Goal: Task Accomplishment & Management: Manage account settings

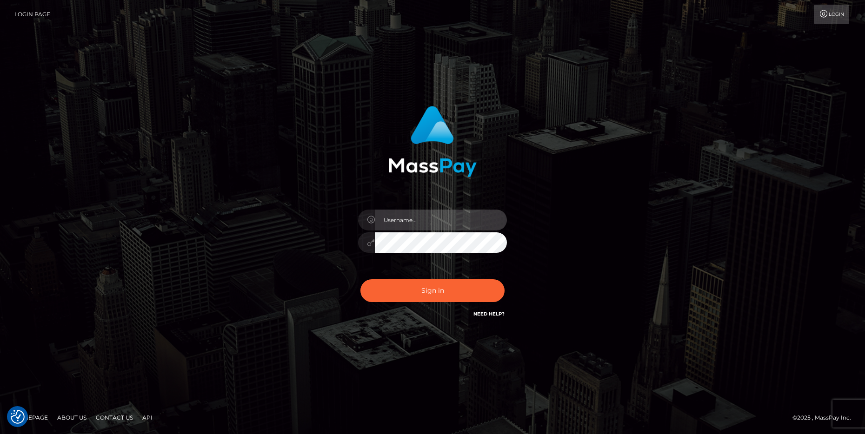
type input "cheli"
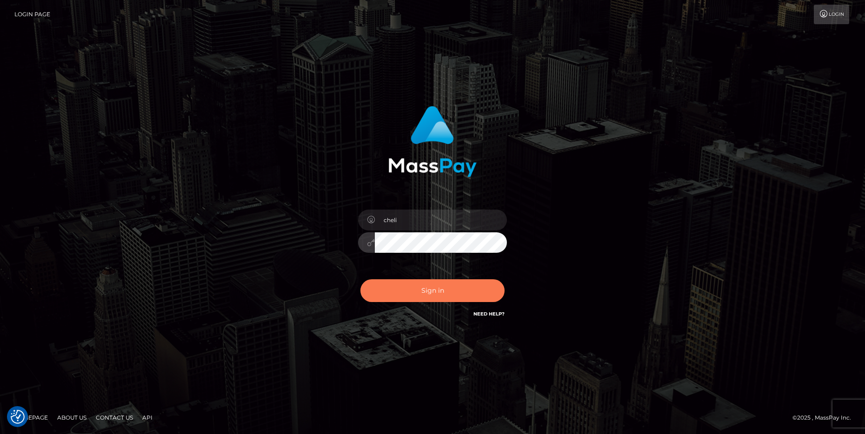
click at [400, 293] on button "Sign in" at bounding box center [432, 290] width 144 height 23
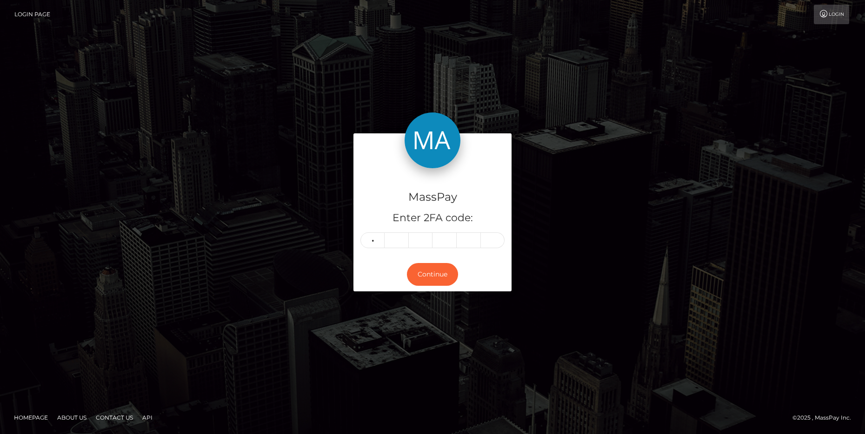
type input "9"
type input "3"
type input "9"
type input "2"
type input "5"
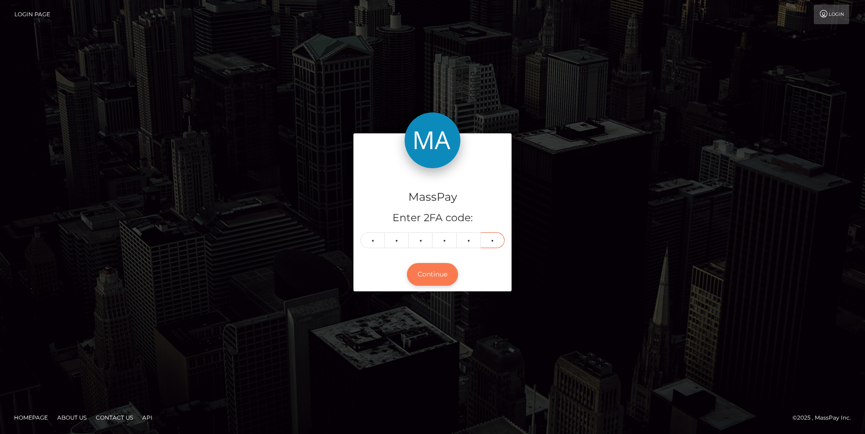
type input "6"
click at [430, 276] on button "Continue" at bounding box center [432, 274] width 51 height 23
click at [421, 275] on button "Continue" at bounding box center [432, 274] width 51 height 23
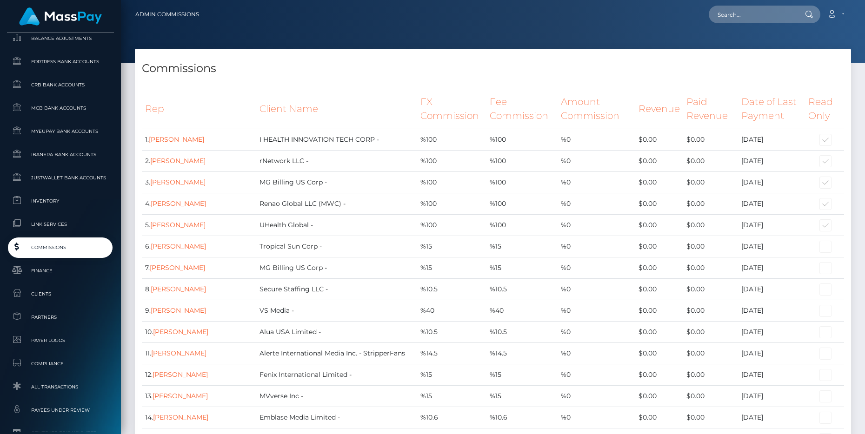
scroll to position [442, 0]
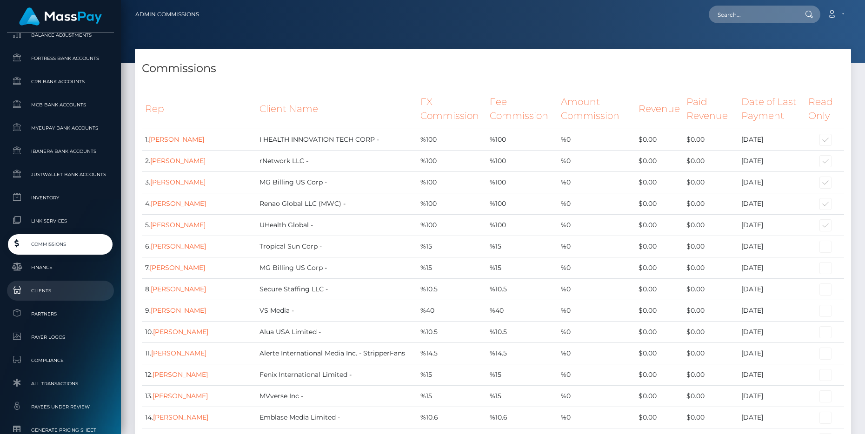
click at [68, 285] on link "Clients" at bounding box center [60, 291] width 107 height 20
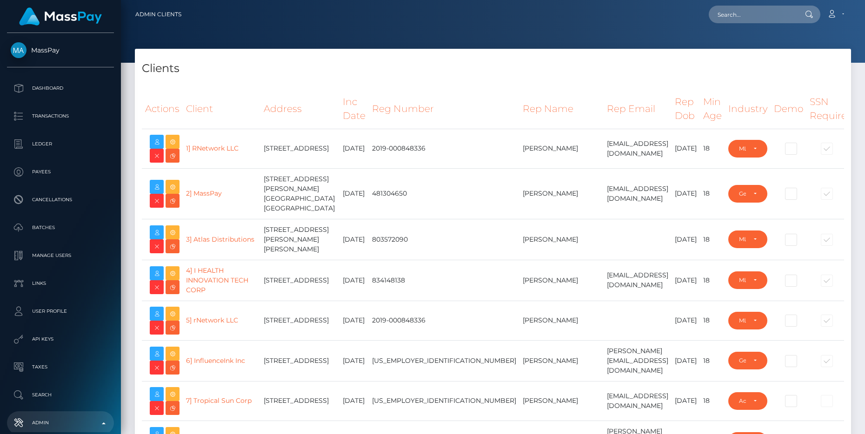
select select "223"
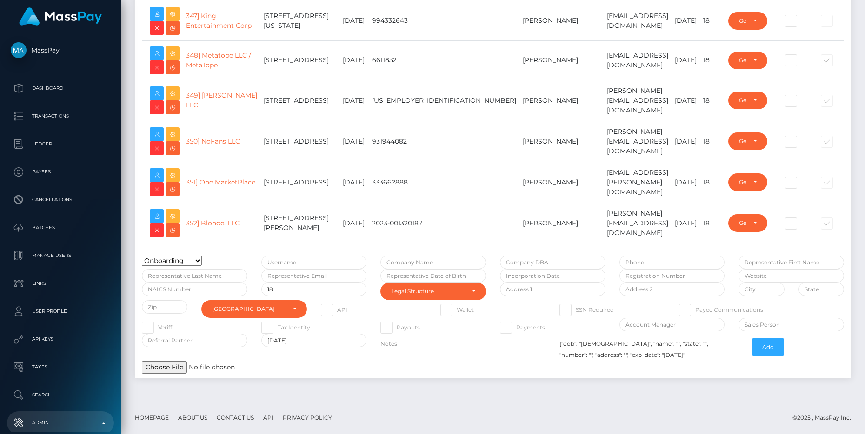
scroll to position [15055, 0]
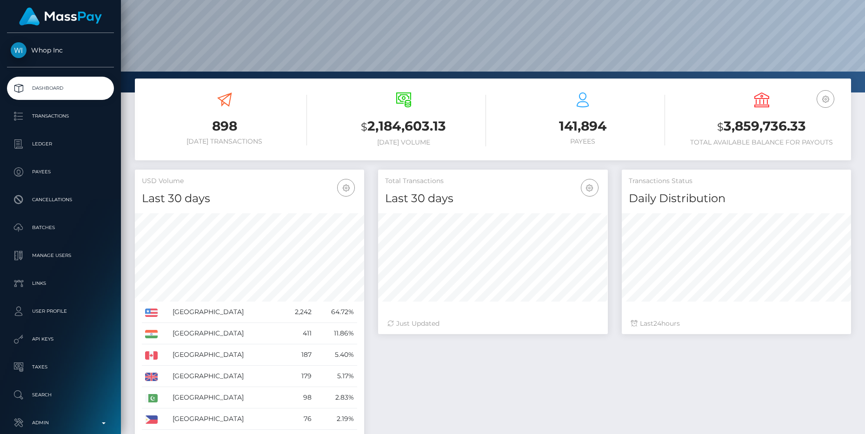
scroll to position [101, 0]
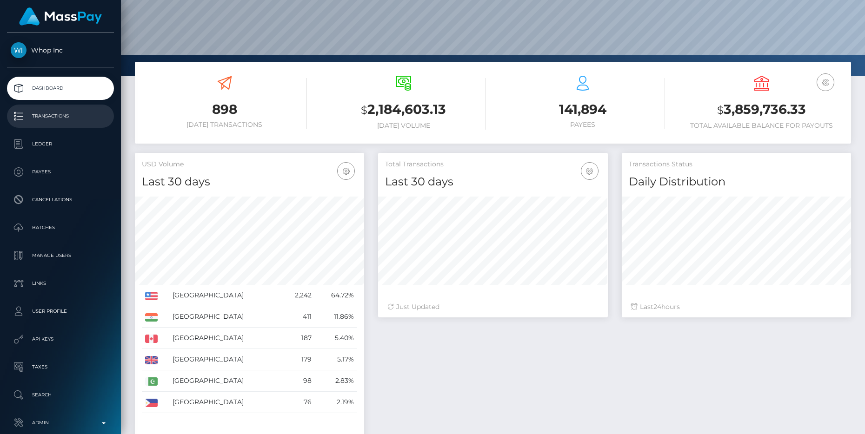
click at [54, 117] on p "Transactions" at bounding box center [61, 116] width 100 height 14
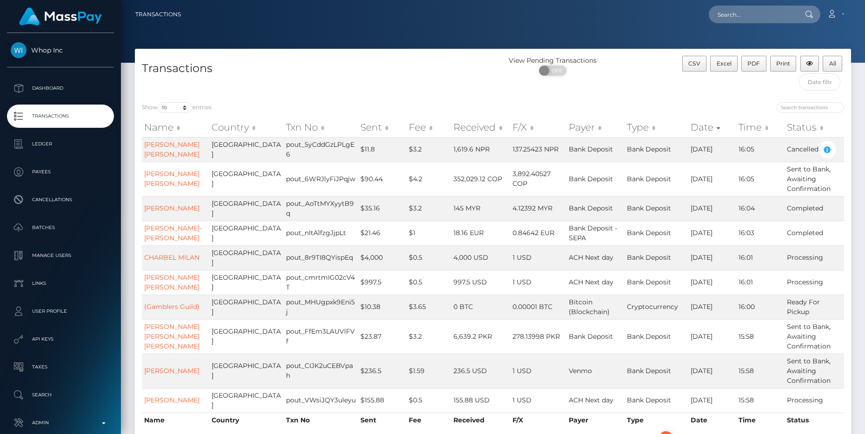
click at [358, 123] on th "Sent" at bounding box center [382, 127] width 48 height 19
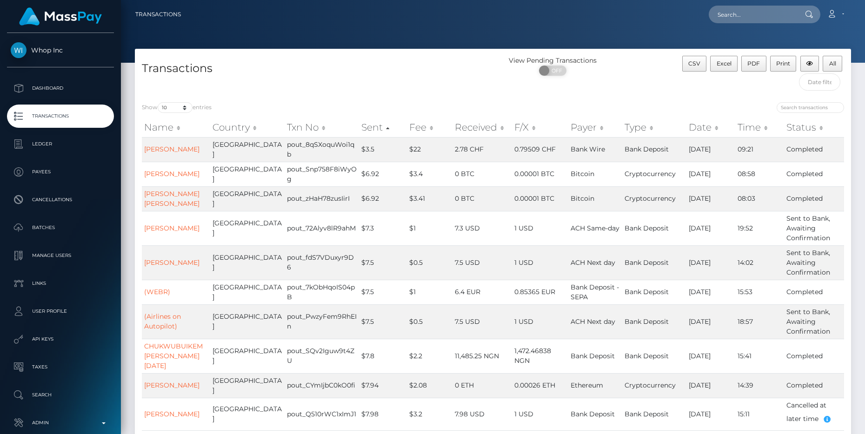
click at [359, 125] on th "Sent" at bounding box center [383, 127] width 48 height 19
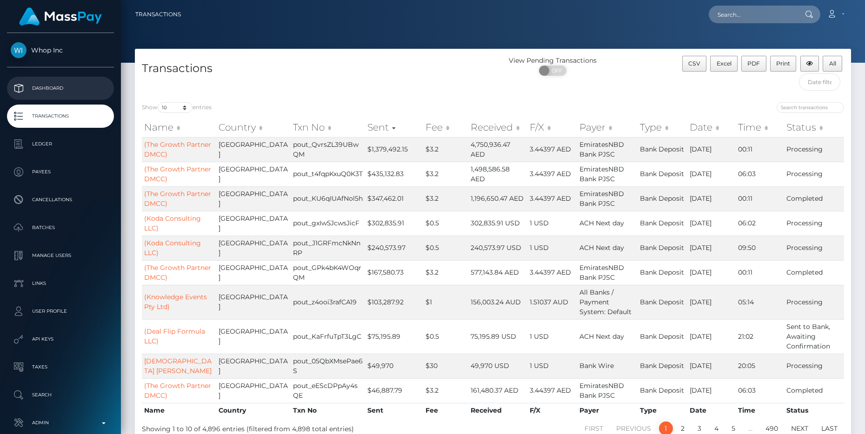
click at [69, 89] on p "Dashboard" at bounding box center [61, 88] width 100 height 14
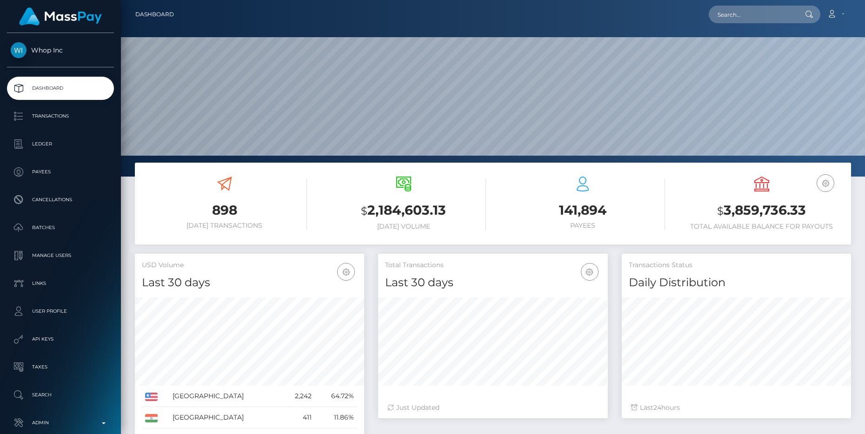
scroll to position [165, 229]
